Goal: Transaction & Acquisition: Download file/media

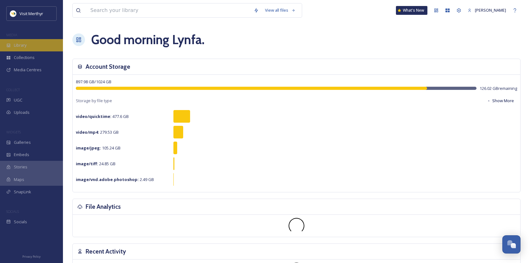
click at [26, 47] on span "Library" at bounding box center [20, 45] width 13 height 6
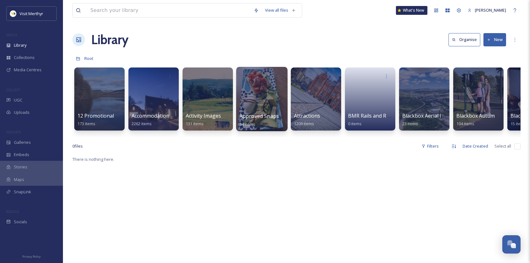
click at [258, 99] on div at bounding box center [261, 99] width 51 height 64
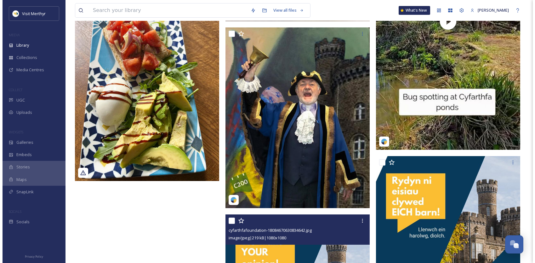
scroll to position [1792, 0]
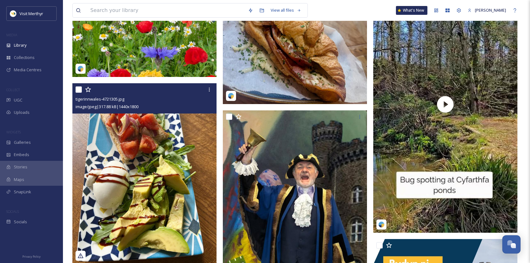
drag, startPoint x: 209, startPoint y: 89, endPoint x: 192, endPoint y: 137, distance: 51.5
click at [192, 137] on img at bounding box center [144, 173] width 144 height 180
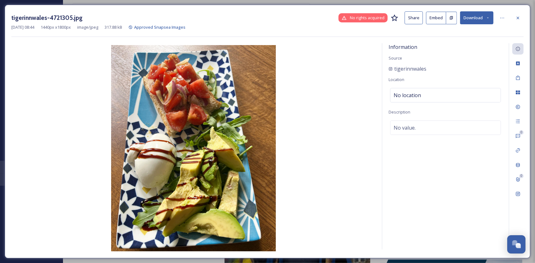
click at [480, 16] on button "Download" at bounding box center [476, 17] width 33 height 13
drag, startPoint x: 465, startPoint y: 43, endPoint x: 457, endPoint y: 46, distance: 8.3
click at [465, 43] on span "Download Medium (864 x 1080)" at bounding box center [460, 45] width 58 height 6
click at [472, 20] on button "Download" at bounding box center [476, 17] width 33 height 13
click at [466, 32] on span "Download Original (1440 x 1800)" at bounding box center [461, 32] width 60 height 6
